Goal: Subscribe to service/newsletter

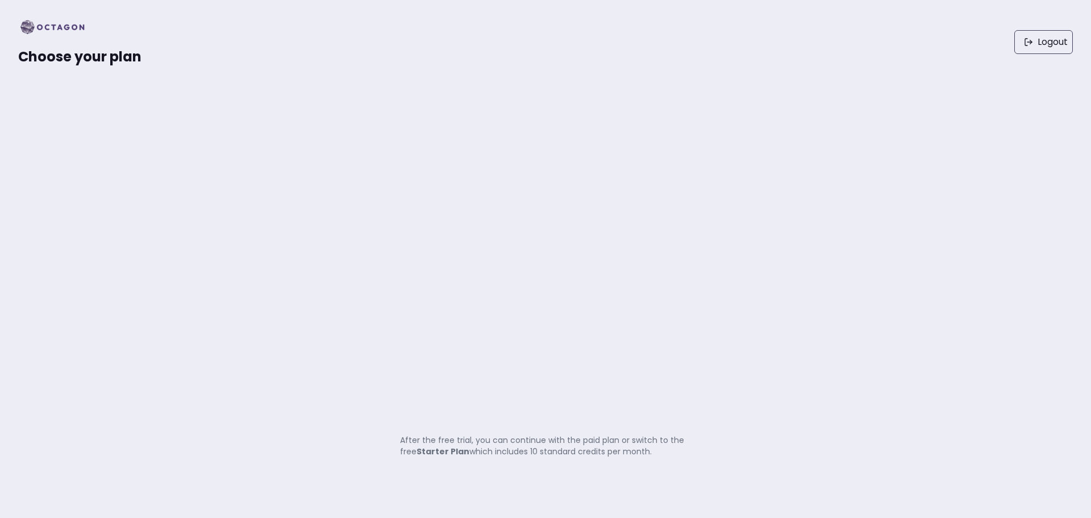
click at [67, 23] on img at bounding box center [56, 27] width 76 height 18
click at [73, 19] on img at bounding box center [56, 27] width 76 height 18
click at [69, 28] on img at bounding box center [56, 27] width 76 height 18
